Goal: Transaction & Acquisition: Subscribe to service/newsletter

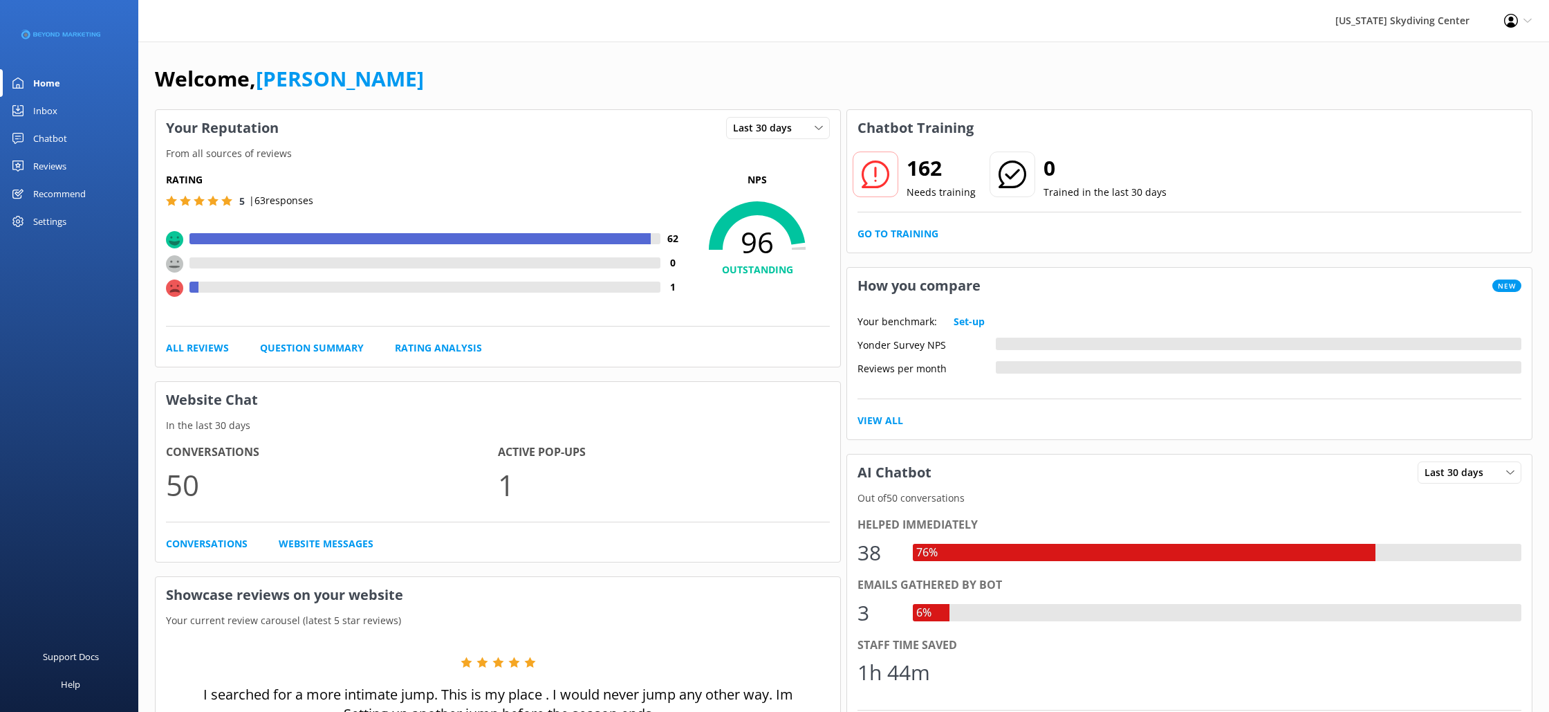
click at [54, 158] on div "Reviews" at bounding box center [49, 166] width 33 height 28
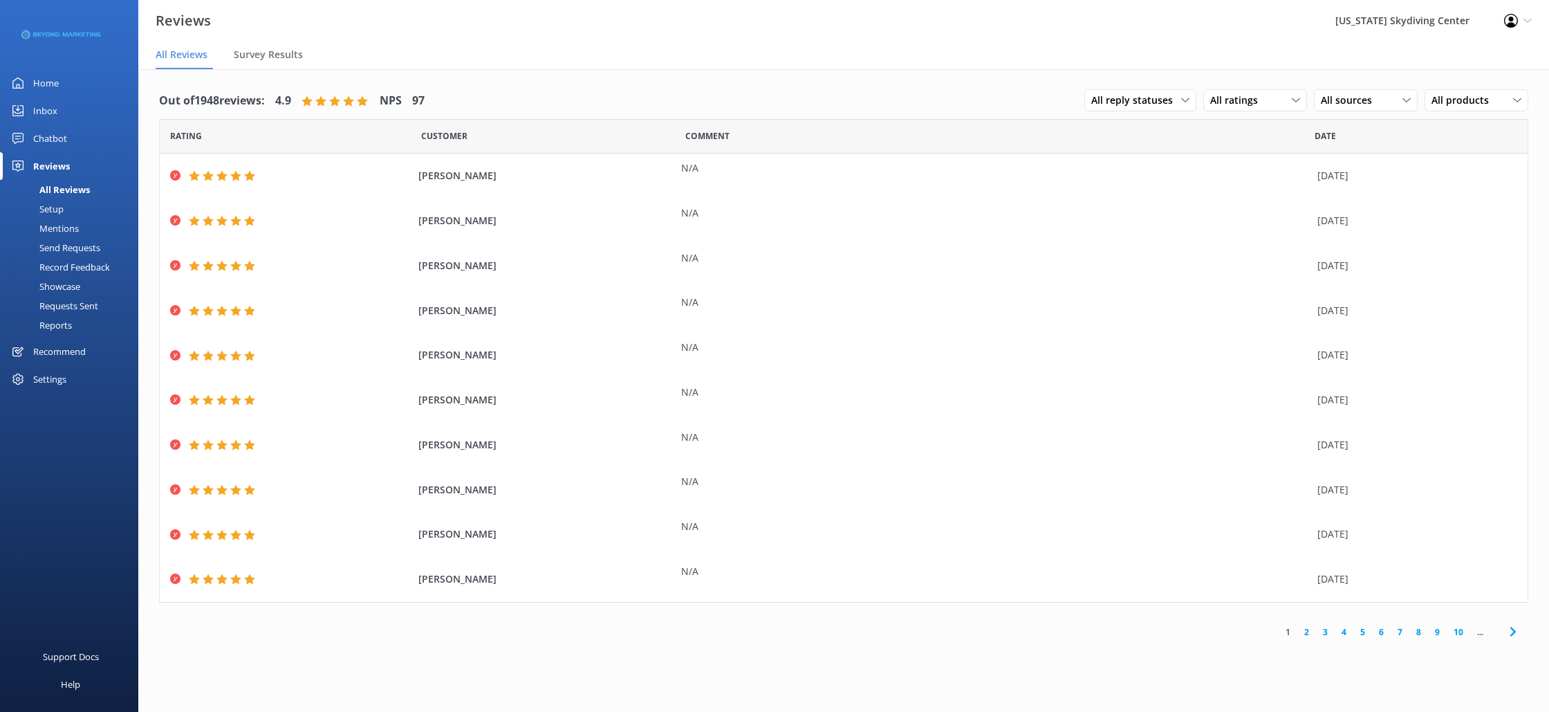
click at [43, 243] on div "Send Requests" at bounding box center [54, 247] width 92 height 19
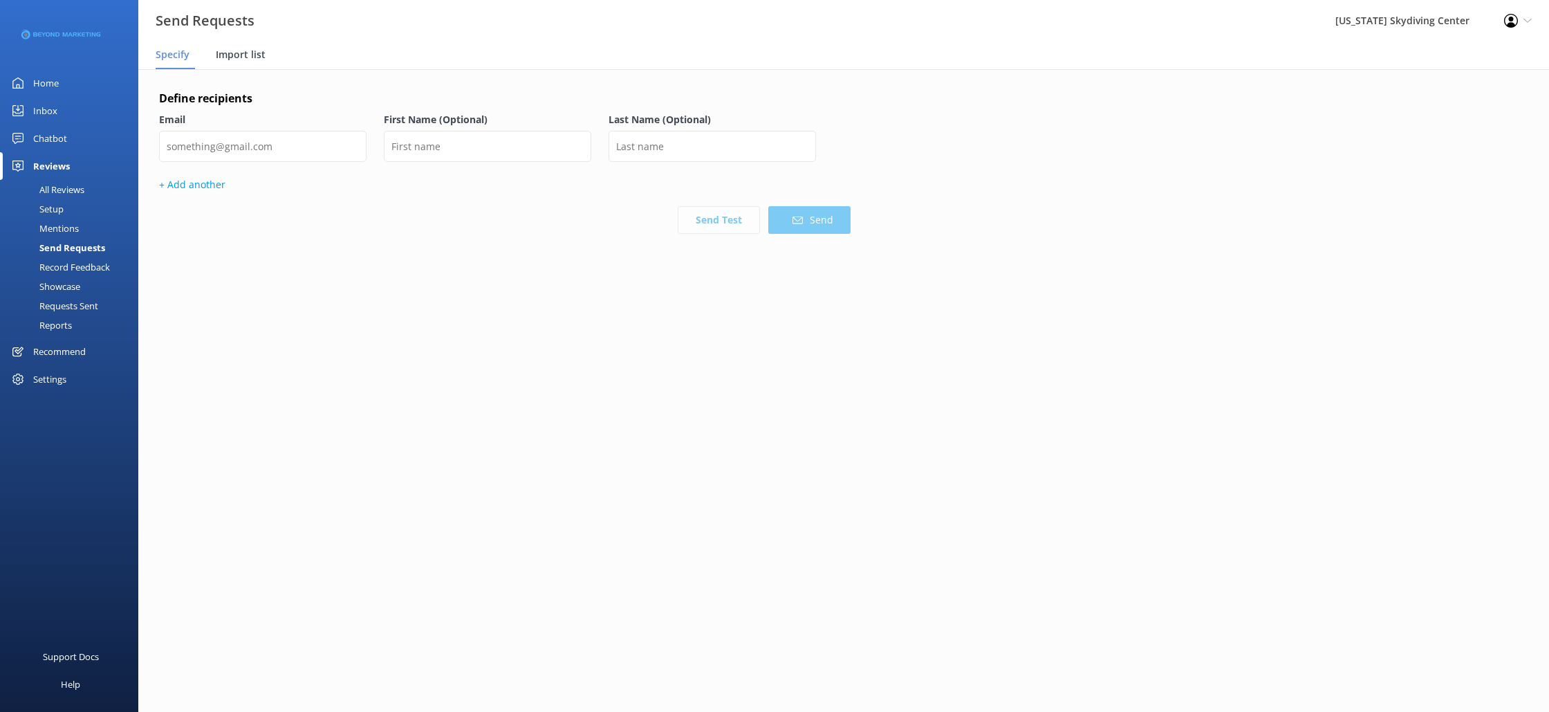
click at [256, 67] on div "Import list" at bounding box center [243, 56] width 55 height 28
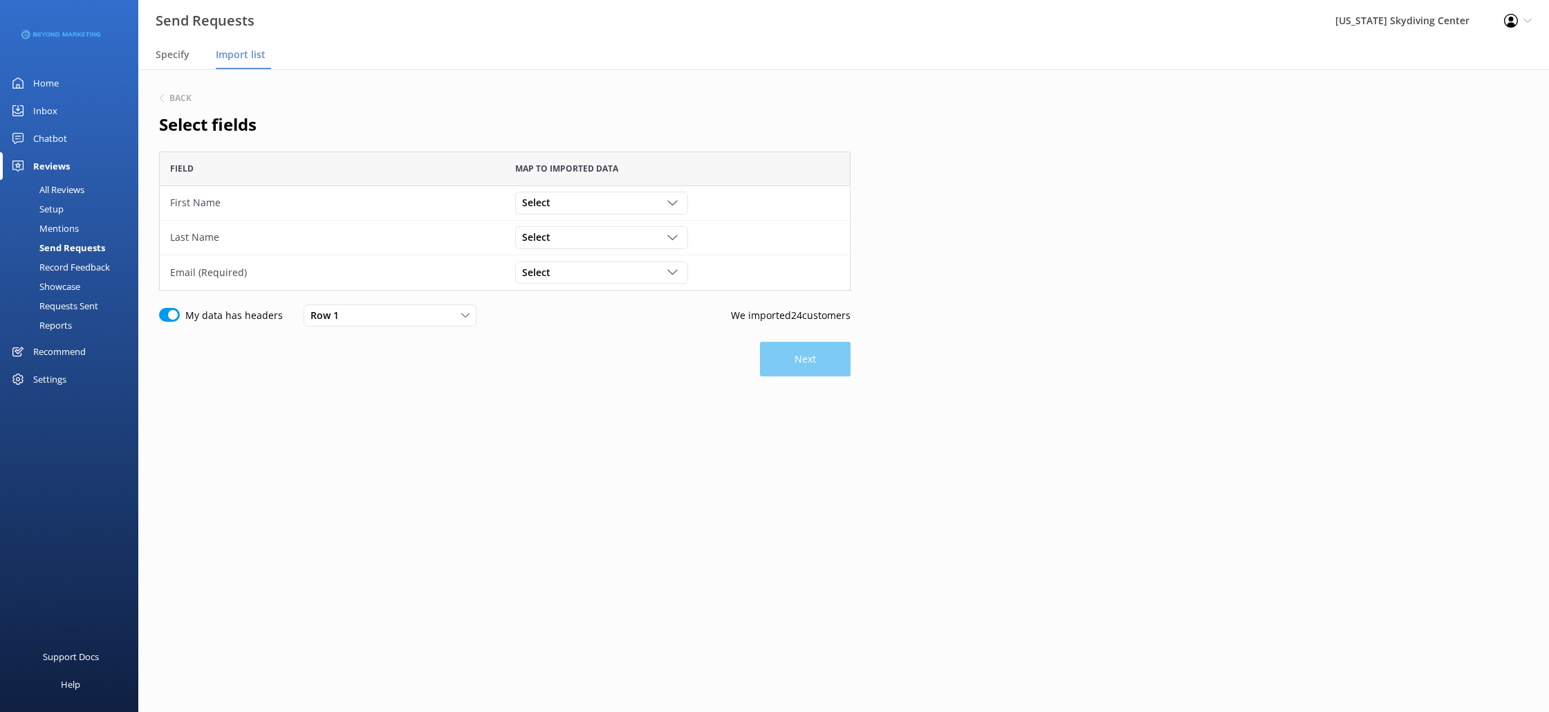
scroll to position [139, 692]
click at [703, 192] on div "Select Customer Id First Name Last Name Email Gender Age Weight Day of birth Ad…" at bounding box center [677, 203] width 324 height 22
click at [672, 202] on icon "grid" at bounding box center [672, 203] width 10 height 10
click at [638, 257] on link "First Name" at bounding box center [601, 260] width 171 height 28
click at [655, 239] on div "Select" at bounding box center [602, 237] width 166 height 15
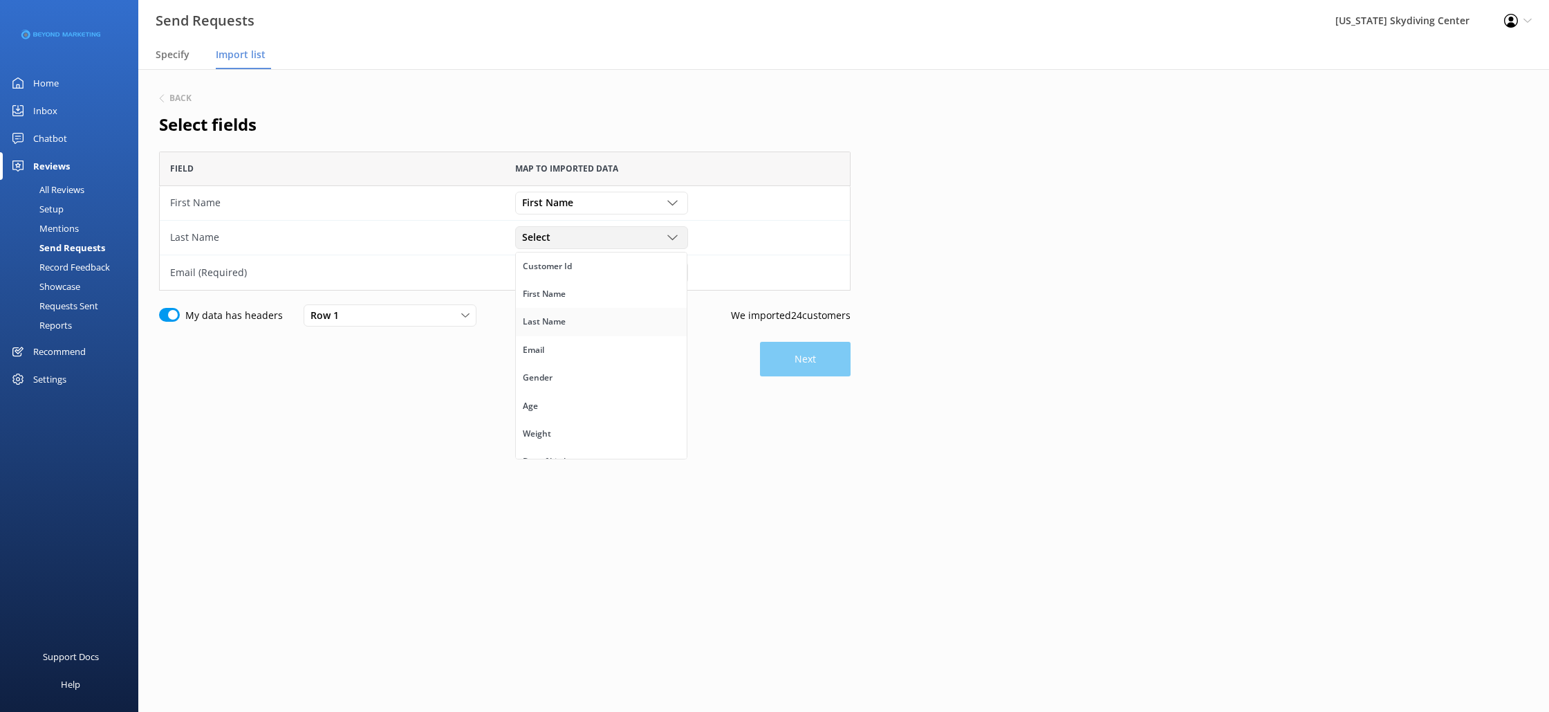
click at [615, 316] on link "Last Name" at bounding box center [601, 322] width 171 height 28
click at [642, 270] on div "Select" at bounding box center [602, 272] width 166 height 15
click at [598, 382] on link "Email" at bounding box center [601, 385] width 171 height 28
